Goal: Check status: Check status

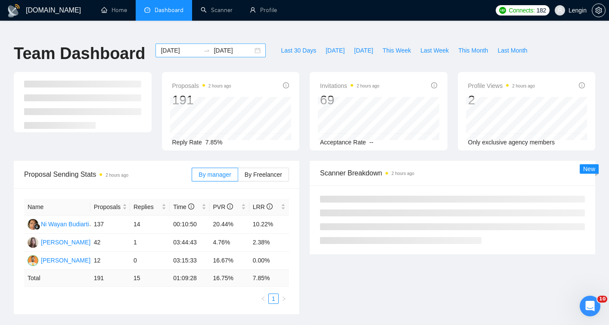
click at [177, 46] on input "[DATE]" at bounding box center [180, 50] width 39 height 9
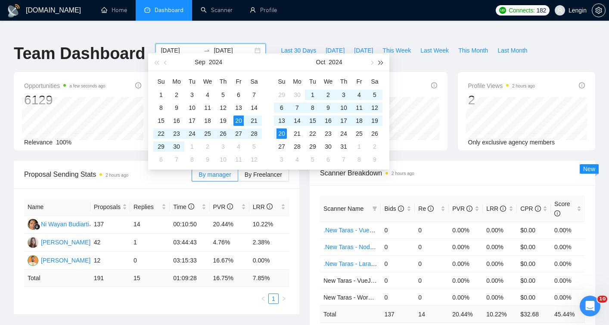
click at [380, 62] on span "button" at bounding box center [381, 62] width 4 height 4
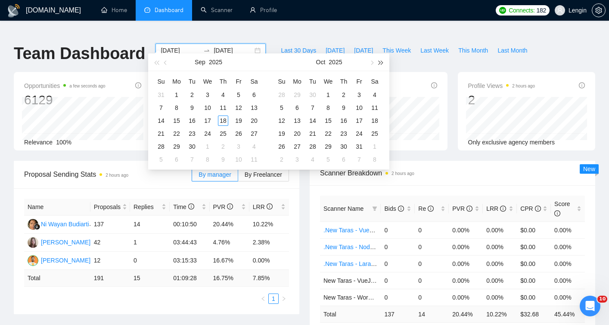
click at [380, 62] on span "button" at bounding box center [381, 62] width 4 height 4
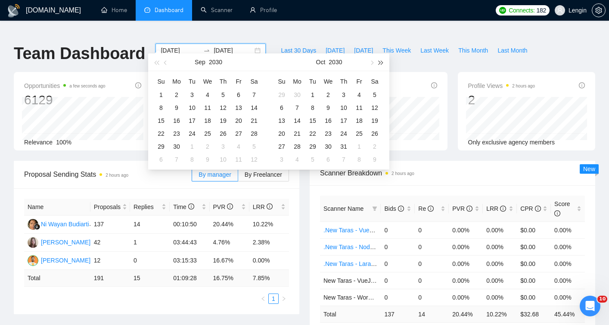
click at [380, 62] on span "button" at bounding box center [381, 62] width 4 height 4
click at [156, 63] on span "button" at bounding box center [156, 62] width 4 height 4
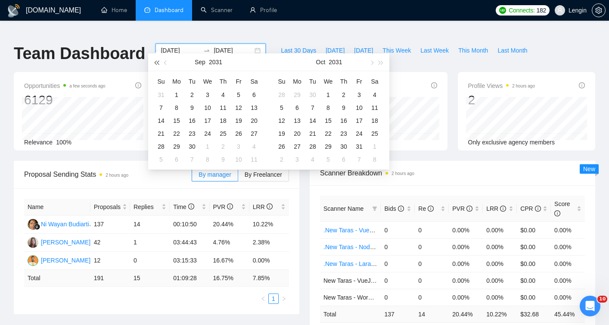
click at [156, 63] on span "button" at bounding box center [156, 62] width 4 height 4
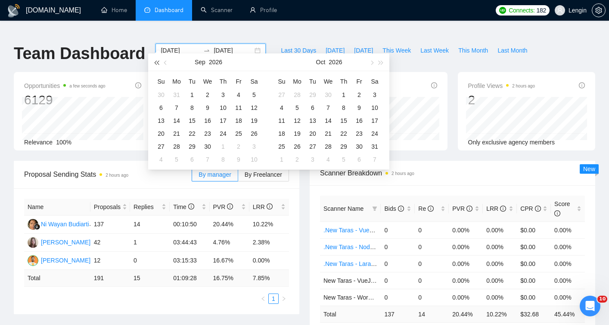
click at [156, 63] on span "button" at bounding box center [156, 62] width 4 height 4
type input "[DATE]"
click at [177, 93] on div "1" at bounding box center [176, 95] width 10 height 10
click at [383, 62] on button "button" at bounding box center [380, 61] width 9 height 17
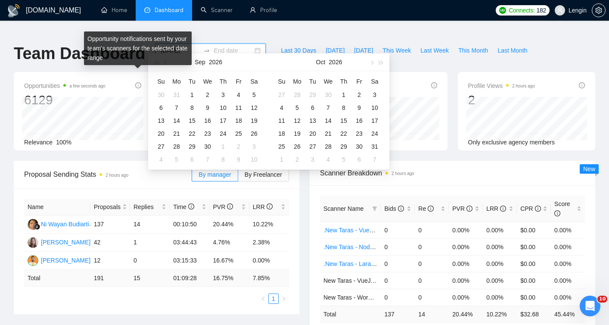
type input "[DATE]"
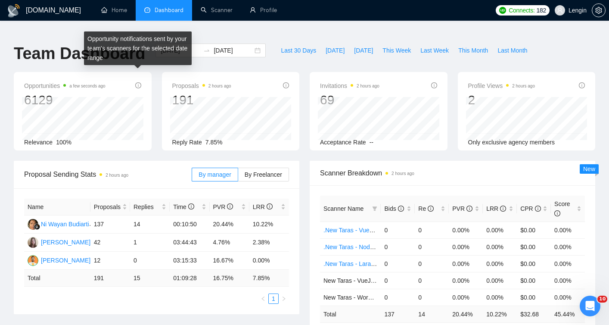
click at [157, 69] on div "Opportunity notifications sent by your team's scanners for the selected date ra…" at bounding box center [138, 51] width 108 height 40
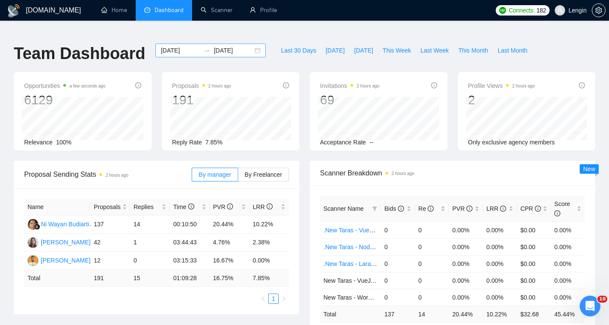
click at [220, 46] on input "[DATE]" at bounding box center [233, 50] width 39 height 9
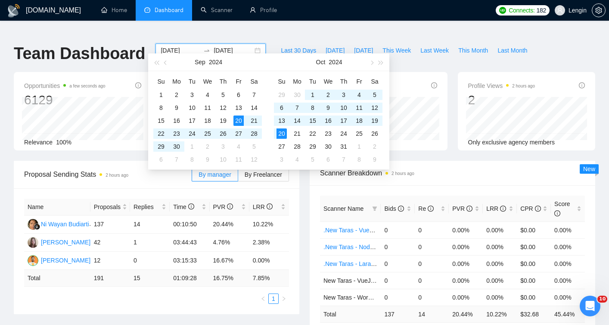
click at [179, 46] on input "[DATE]" at bounding box center [180, 50] width 39 height 9
click at [383, 62] on button "button" at bounding box center [380, 61] width 9 height 17
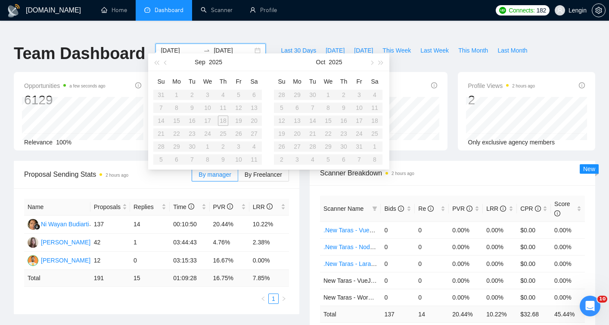
click at [179, 95] on table "Su Mo Tu We Th Fr Sa 31 1 2 3 4 5 6 7 8 9 10 11 12 13 14 15 16 17 18 19 20 21 2…" at bounding box center [207, 120] width 109 height 91
click at [176, 93] on table "Su Mo Tu We Th Fr Sa 31 1 2 3 4 5 6 7 8 9 10 11 12 13 14 15 16 17 18 19 20 21 2…" at bounding box center [207, 120] width 109 height 91
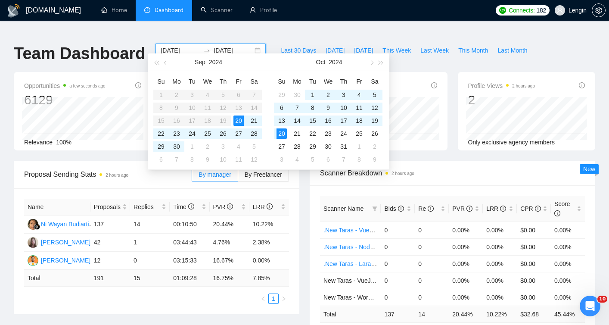
click at [226, 46] on input "[DATE]" at bounding box center [233, 50] width 39 height 9
click at [380, 62] on span "button" at bounding box center [381, 62] width 4 height 4
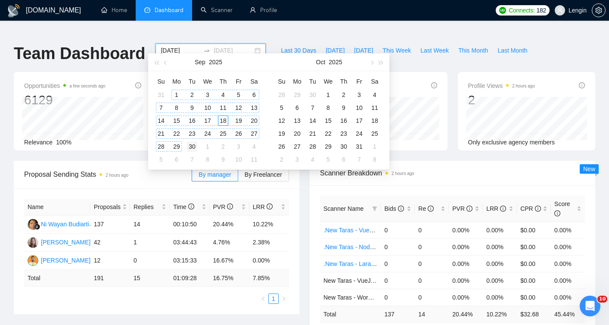
type input "[DATE]"
click at [193, 146] on div "30" at bounding box center [192, 146] width 10 height 10
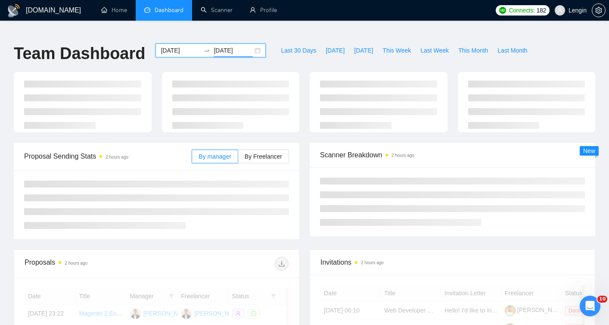
click at [182, 46] on input "[DATE]" at bounding box center [180, 50] width 39 height 9
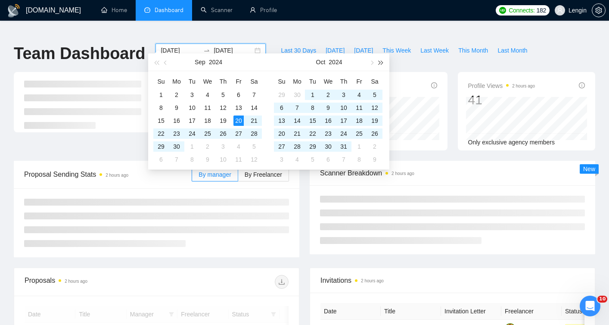
click at [380, 62] on span "button" at bounding box center [381, 62] width 4 height 4
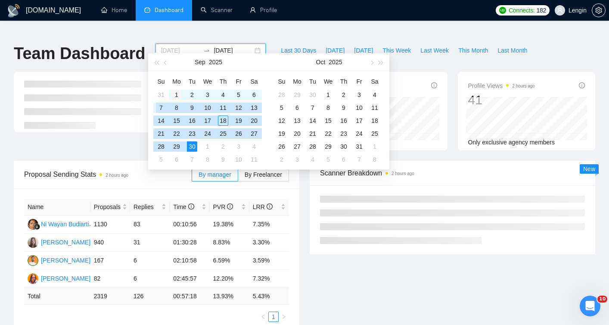
type input "[DATE]"
click at [174, 95] on div "1" at bounding box center [176, 95] width 10 height 10
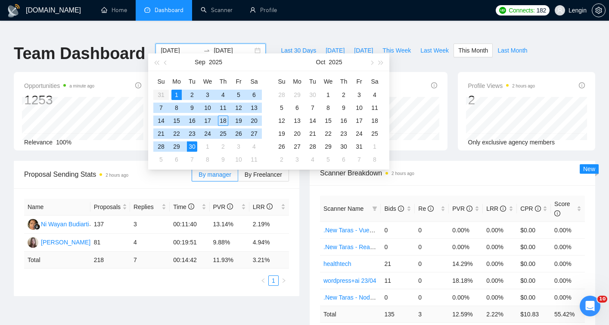
type input "[DATE]"
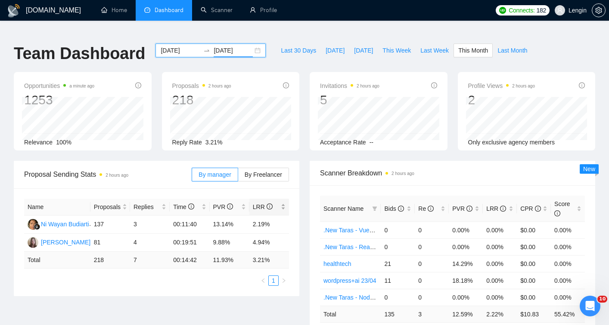
click at [283, 202] on div "LRR" at bounding box center [269, 206] width 33 height 9
click at [261, 171] on span "By Freelancer" at bounding box center [263, 174] width 37 height 7
click at [238, 177] on input "By Freelancer" at bounding box center [238, 177] width 0 height 0
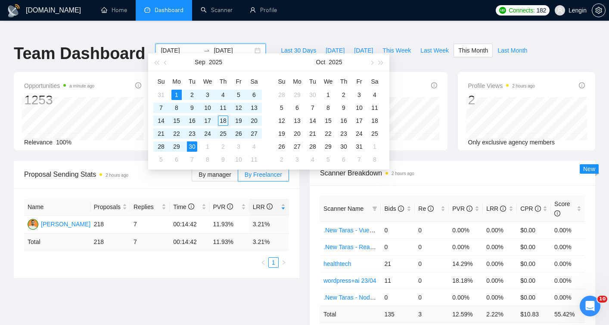
click at [183, 46] on input "[DATE]" at bounding box center [180, 50] width 39 height 9
click at [165, 62] on span "button" at bounding box center [166, 62] width 4 height 4
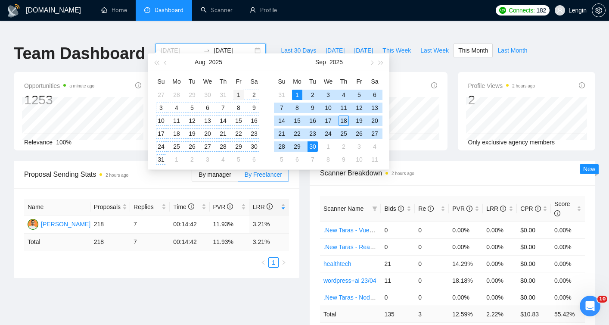
type input "[DATE]"
click at [238, 95] on div "1" at bounding box center [238, 95] width 10 height 10
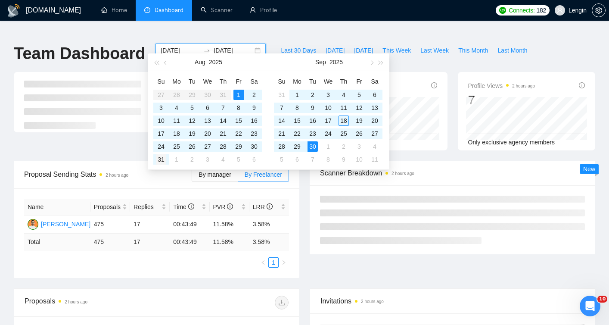
type input "[DATE]"
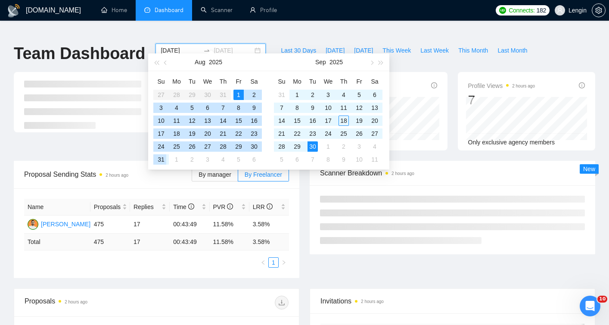
click at [161, 161] on div "31" at bounding box center [161, 159] width 10 height 10
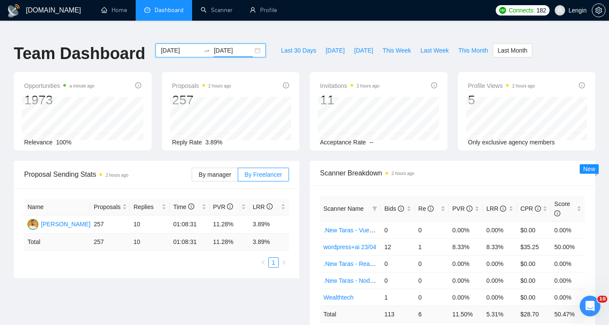
click at [177, 46] on input "[DATE]" at bounding box center [180, 50] width 39 height 9
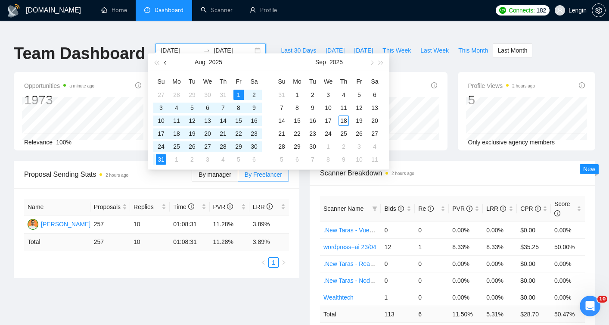
click at [167, 64] on button "button" at bounding box center [165, 61] width 9 height 17
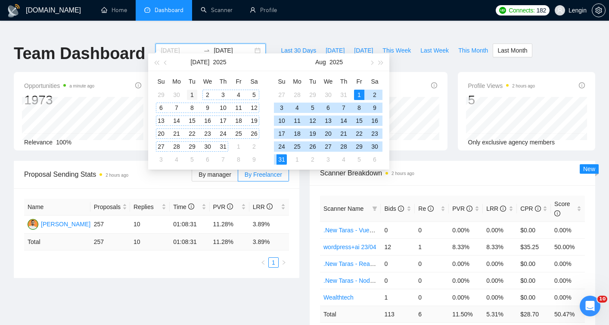
type input "[DATE]"
click at [191, 93] on div "1" at bounding box center [192, 95] width 10 height 10
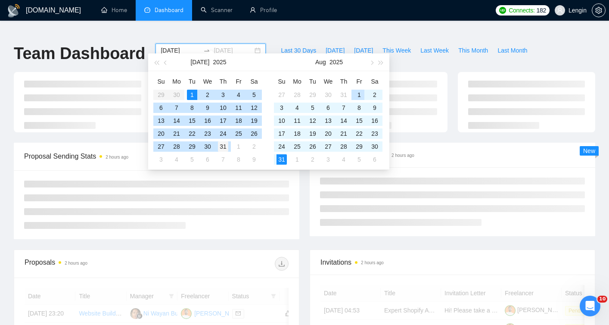
type input "[DATE]"
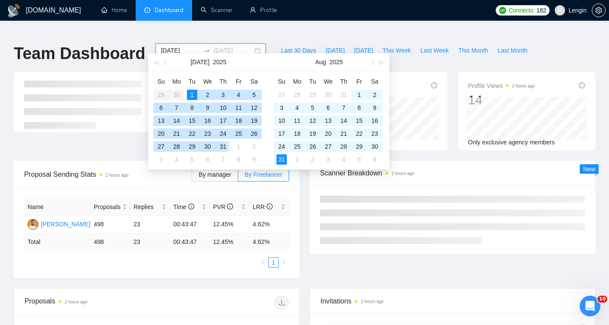
click at [224, 146] on div "31" at bounding box center [223, 146] width 10 height 10
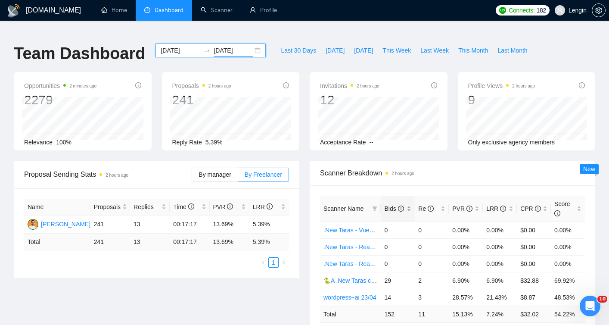
click at [408, 204] on div "Bids" at bounding box center [397, 208] width 27 height 9
click at [166, 46] on input "[DATE]" at bounding box center [180, 50] width 39 height 9
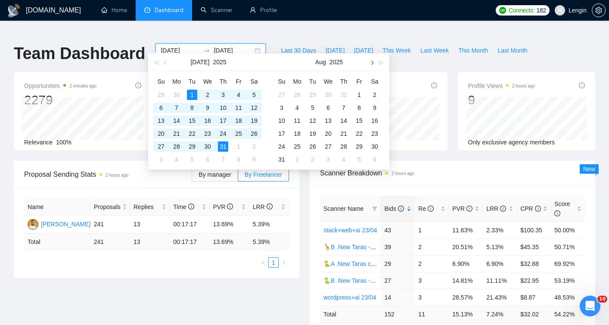
click at [369, 60] on button "button" at bounding box center [370, 61] width 9 height 17
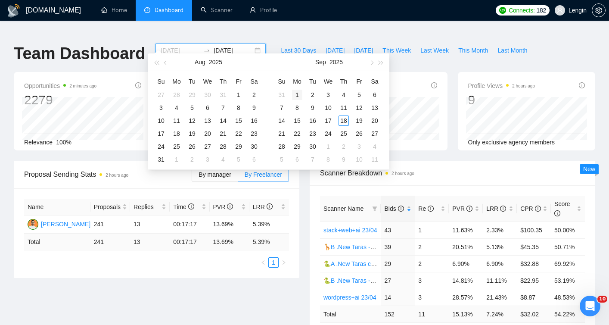
type input "[DATE]"
click at [295, 91] on div "1" at bounding box center [297, 95] width 10 height 10
click at [371, 60] on button "button" at bounding box center [370, 61] width 9 height 17
type input "[DATE]"
click at [345, 122] on div "18" at bounding box center [343, 120] width 10 height 10
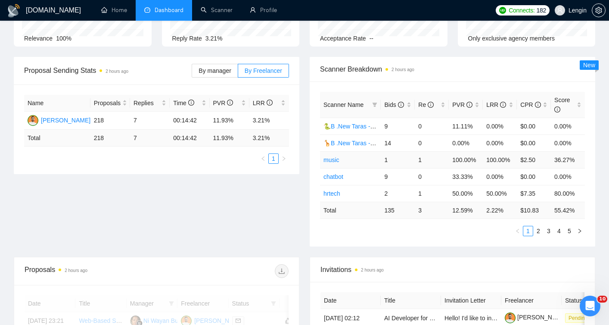
scroll to position [128, 0]
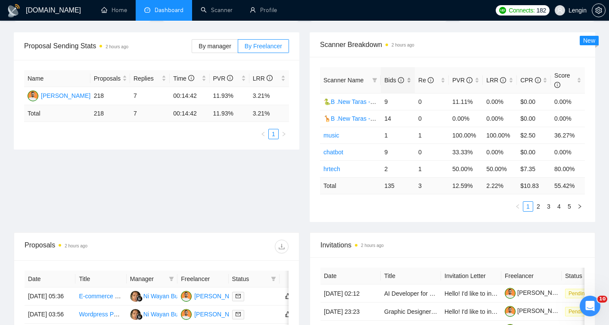
click at [411, 75] on div "Bids" at bounding box center [397, 79] width 27 height 9
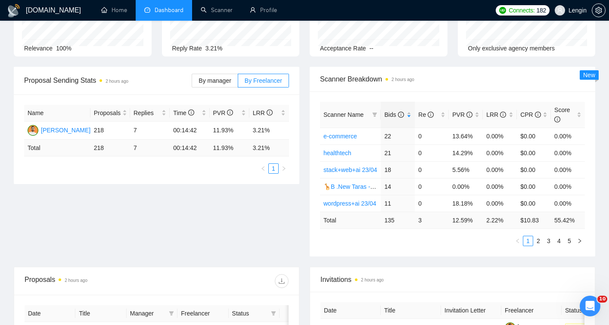
scroll to position [91, 0]
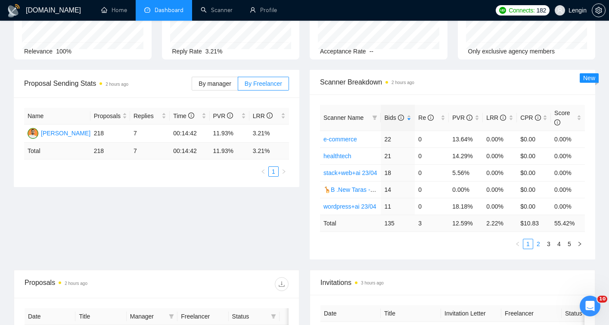
click at [539, 239] on link "2" at bounding box center [538, 243] width 9 height 9
click at [529, 239] on link "1" at bounding box center [527, 243] width 9 height 9
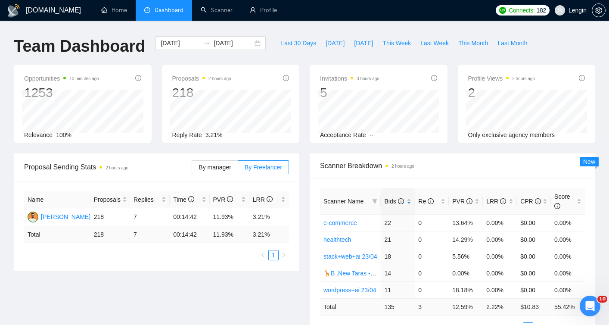
scroll to position [3, 0]
